Goal: Task Accomplishment & Management: Manage account settings

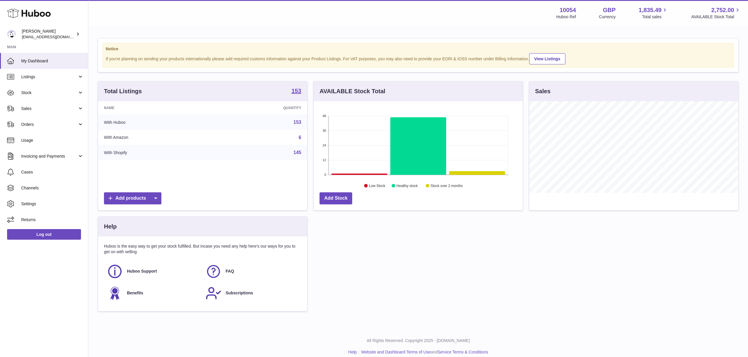
scroll to position [92, 209]
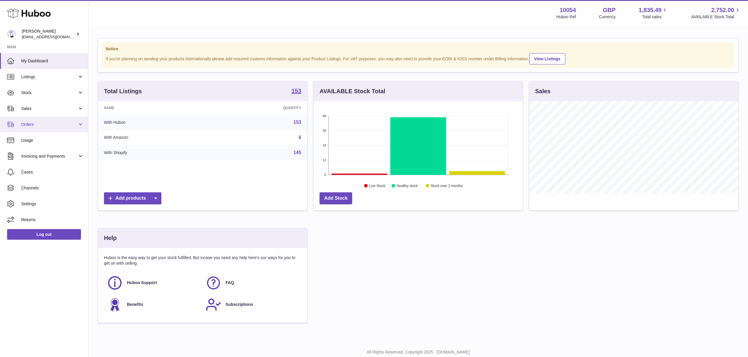
click at [31, 127] on span "Orders" at bounding box center [49, 125] width 56 height 6
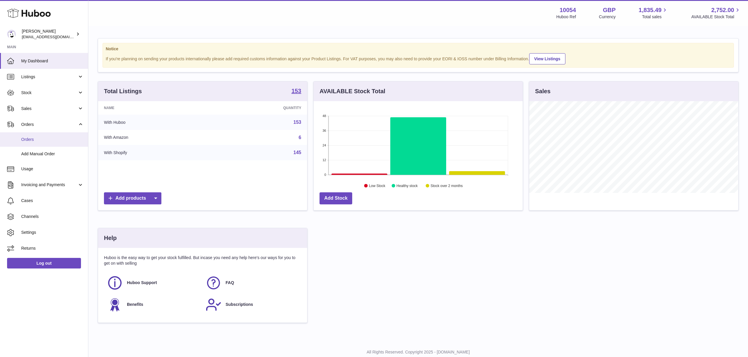
click at [38, 143] on link "Orders" at bounding box center [44, 140] width 88 height 14
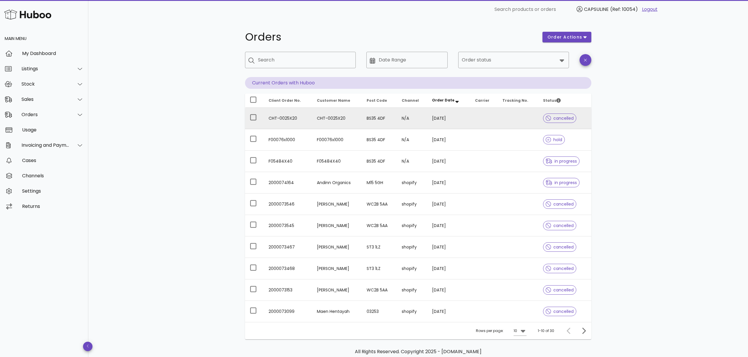
click at [417, 111] on td "N/A" at bounding box center [412, 118] width 31 height 21
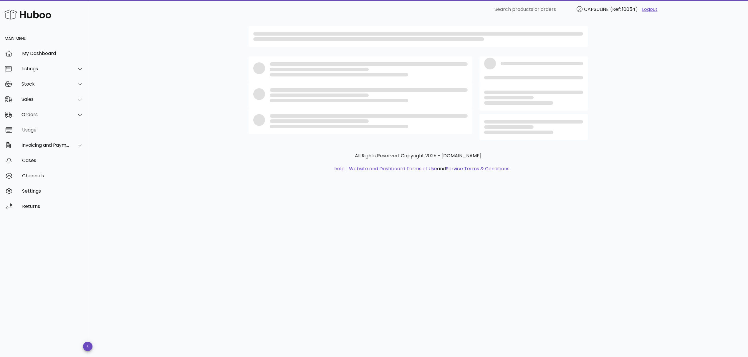
click at [417, 111] on div at bounding box center [361, 121] width 224 height 26
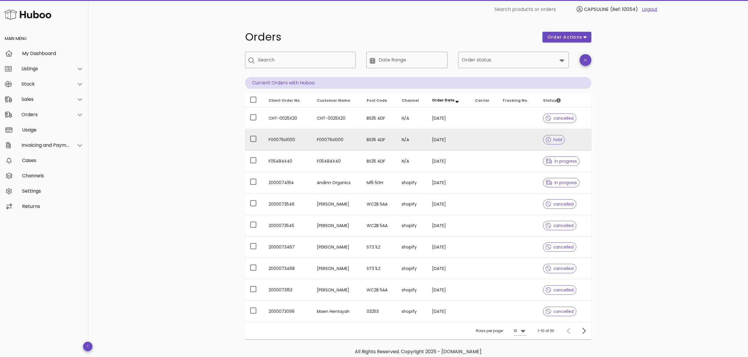
click at [326, 134] on td "F00076x1000" at bounding box center [337, 139] width 50 height 21
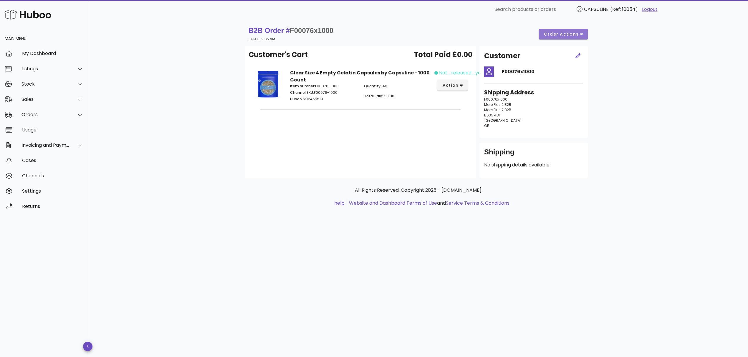
click at [577, 32] on span "order actions" at bounding box center [561, 34] width 35 height 6
click at [572, 41] on div "Release" at bounding box center [576, 39] width 18 height 6
